Goal: Information Seeking & Learning: Understand process/instructions

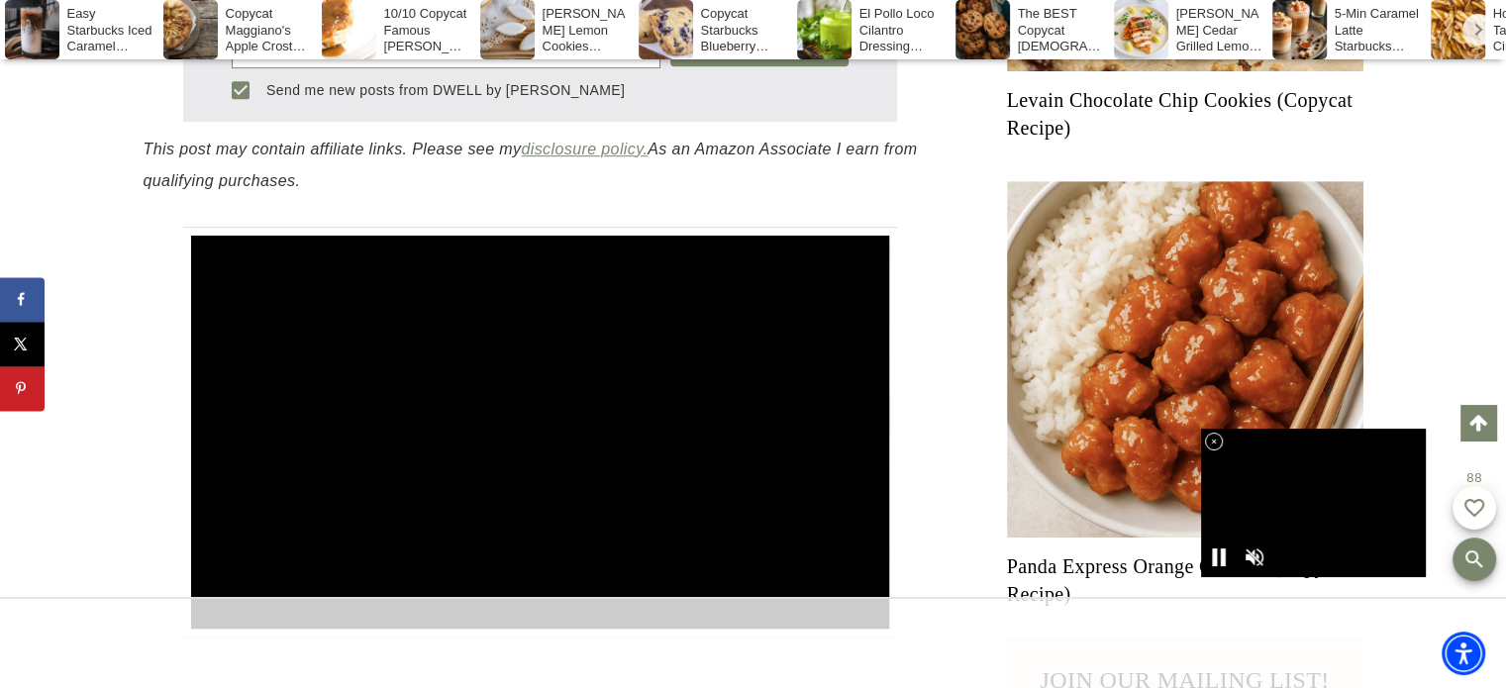
scroll to position [1161, 0]
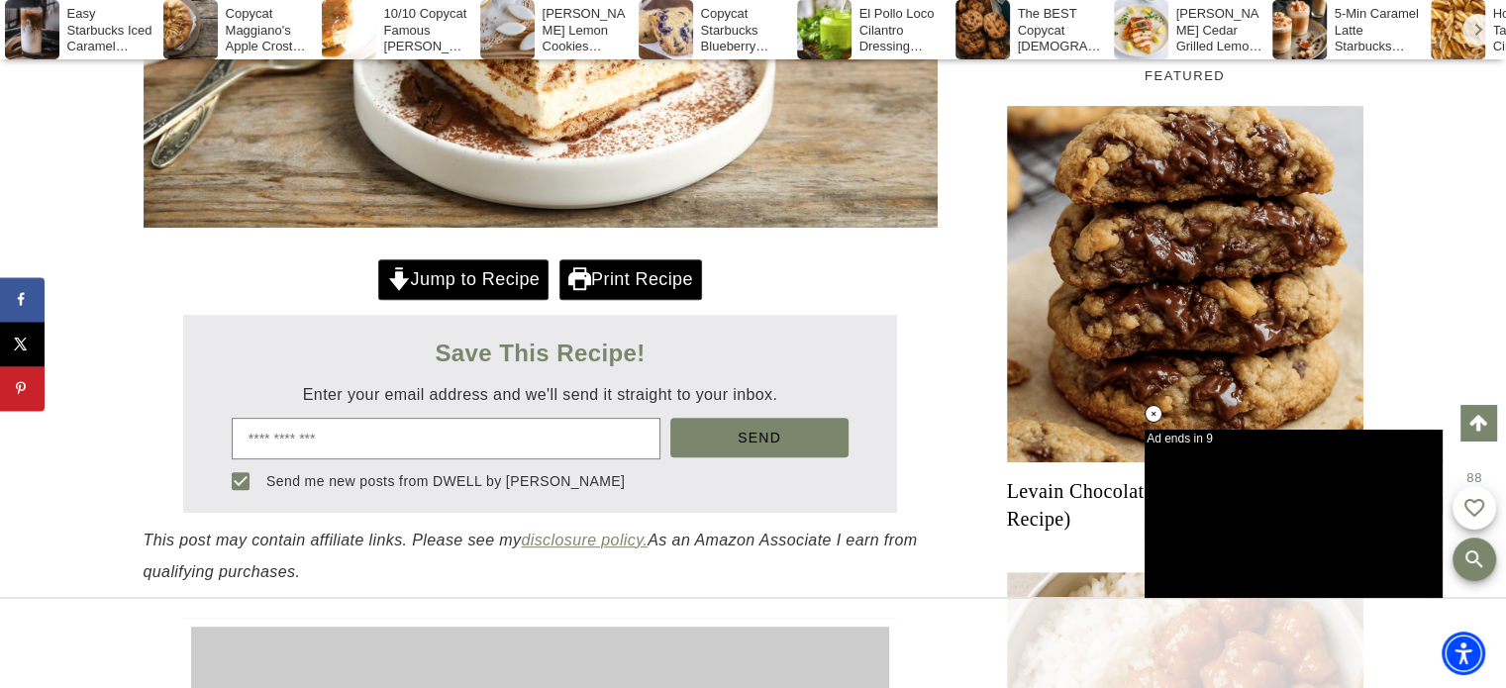
click at [467, 281] on link "Jump to Recipe" at bounding box center [463, 279] width 170 height 41
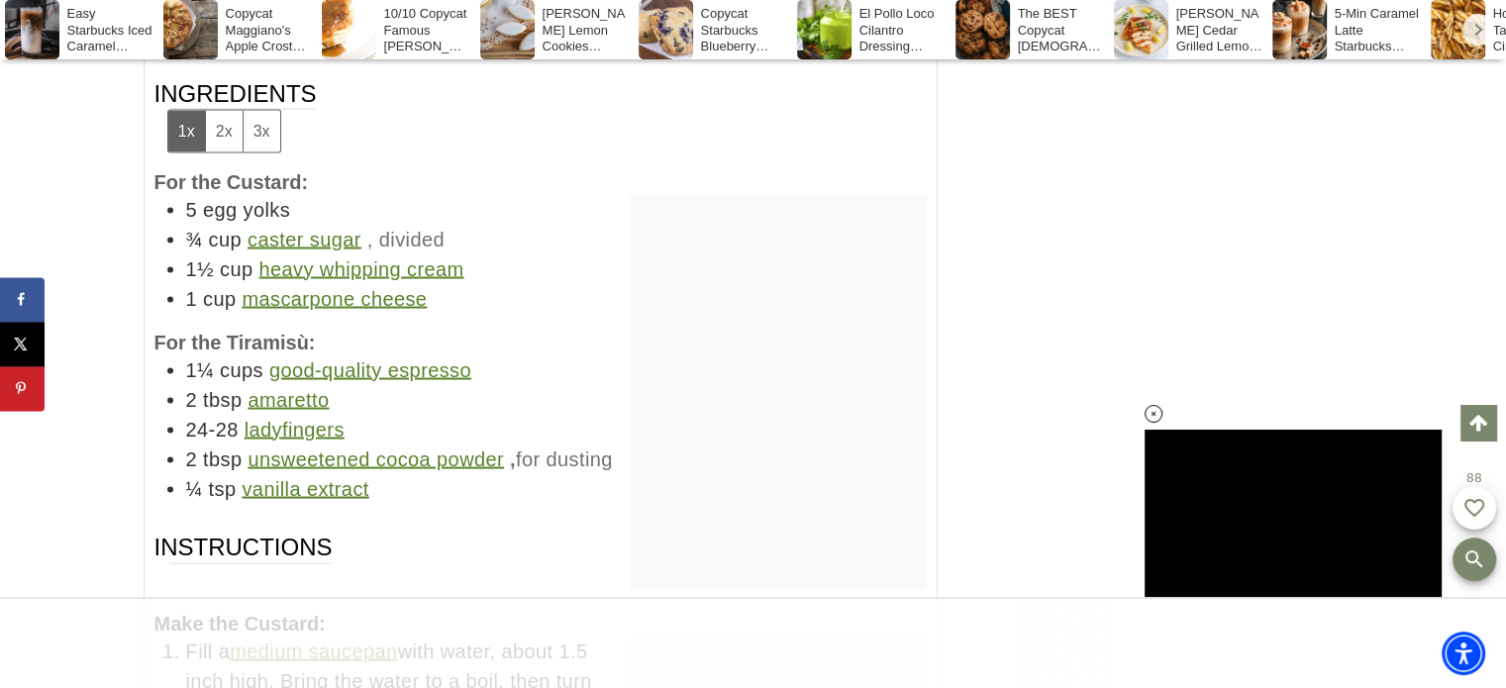
click at [588, 168] on h4 "For the Custard:" at bounding box center [541, 181] width 773 height 26
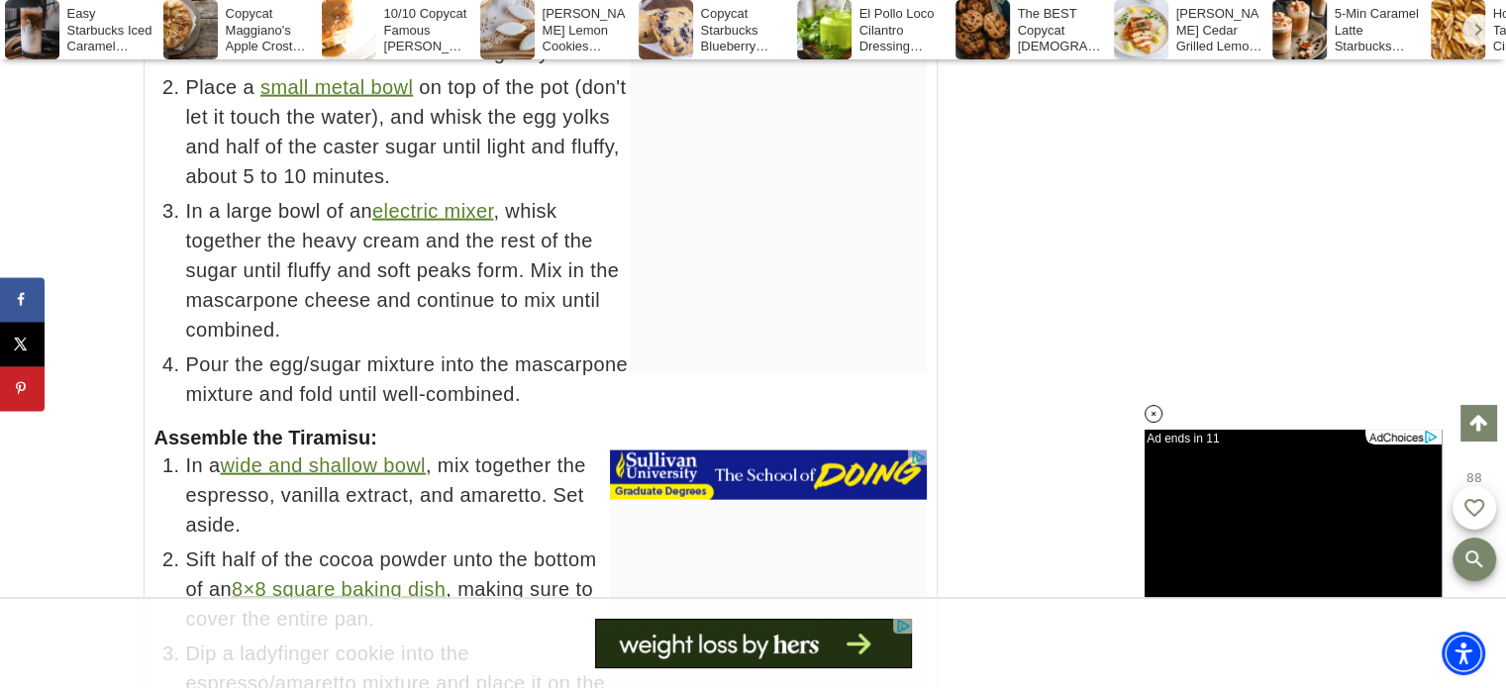
click at [663, 135] on div at bounding box center [778, 176] width 297 height 396
click at [728, 225] on div at bounding box center [778, 176] width 297 height 396
